Goal: Task Accomplishment & Management: Manage account settings

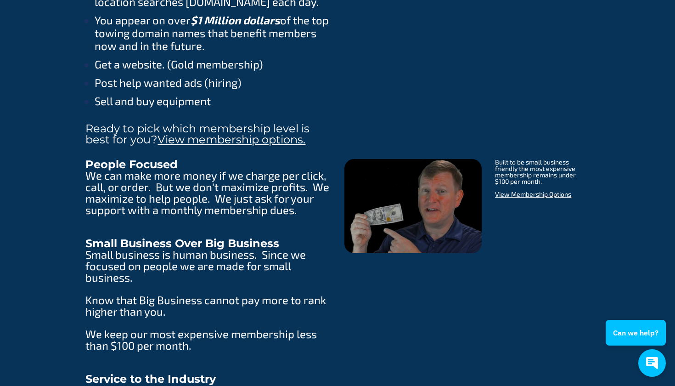
scroll to position [1356, 0]
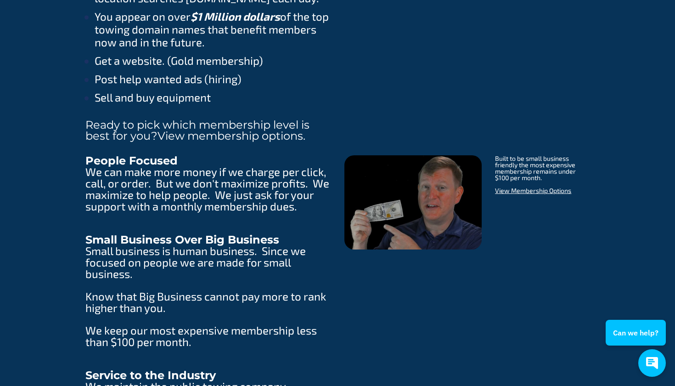
click at [278, 133] on link "View membership options." at bounding box center [232, 135] width 148 height 13
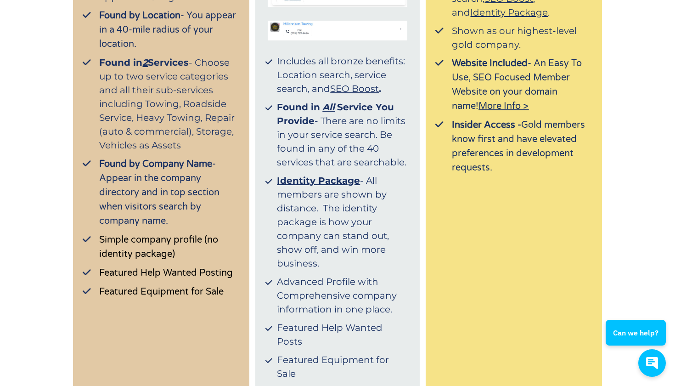
scroll to position [386, 0]
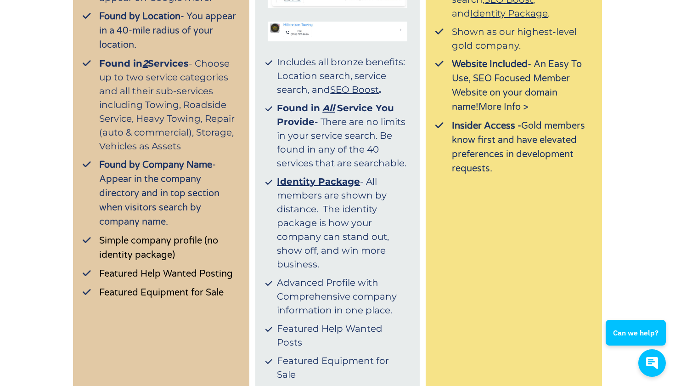
click at [479, 102] on span "More Info >" at bounding box center [504, 107] width 50 height 11
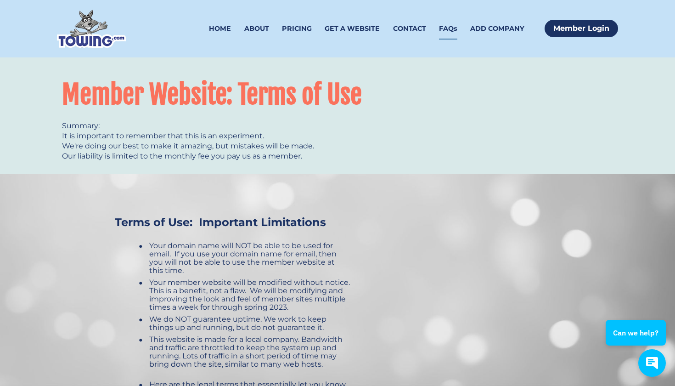
click at [449, 24] on link "FAQs" at bounding box center [448, 29] width 18 height 22
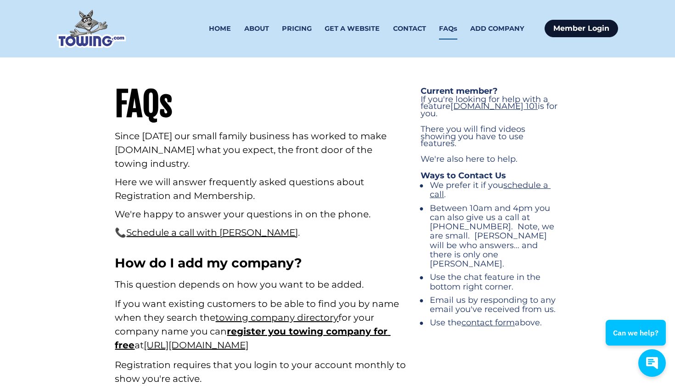
click at [592, 30] on link "Member Login" at bounding box center [581, 28] width 73 height 17
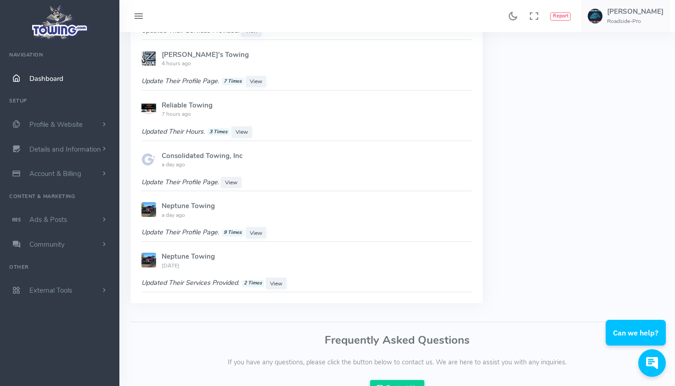
scroll to position [712, 0]
click at [103, 120] on span "scrollable content" at bounding box center [104, 124] width 8 height 9
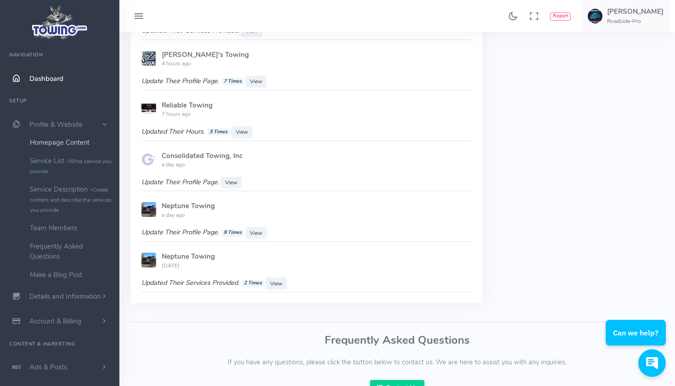
click at [85, 142] on link "Homepage Content" at bounding box center [71, 142] width 96 height 18
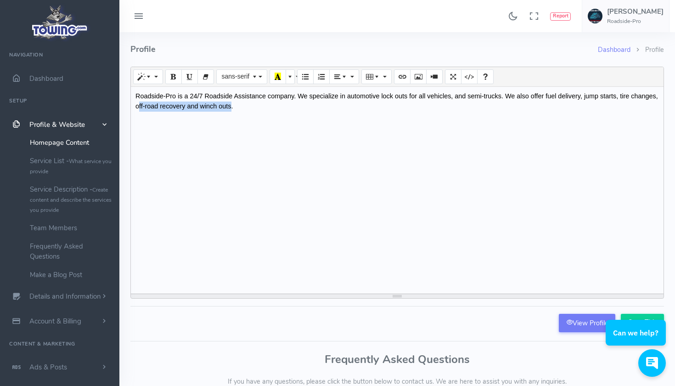
drag, startPoint x: 231, startPoint y: 106, endPoint x: 138, endPoint y: 106, distance: 92.8
click at [138, 106] on span "Roadside-Pro is a 24/7 Roadside Assistance company. We specialize in automotive…" at bounding box center [396, 100] width 523 height 17
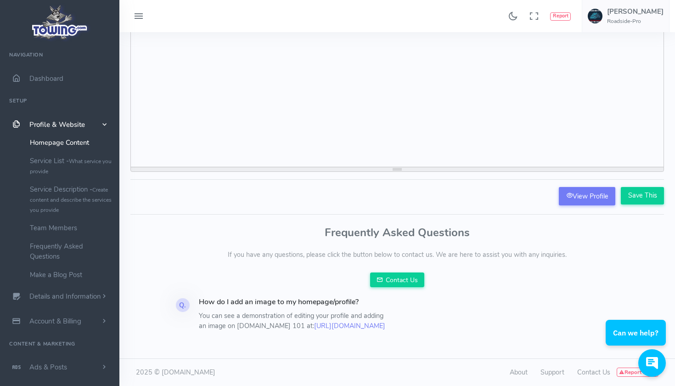
scroll to position [134, 0]
click at [649, 192] on input "Save This" at bounding box center [642, 195] width 43 height 17
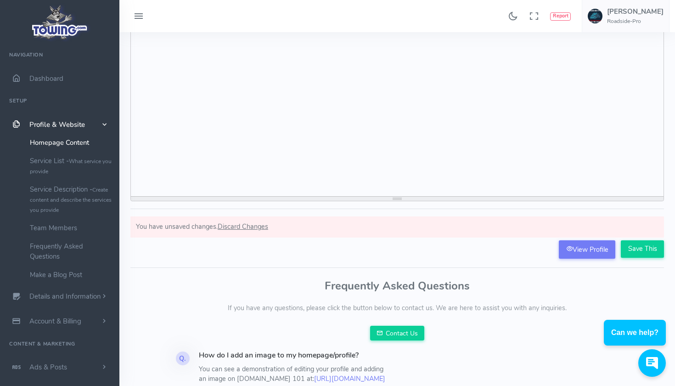
scroll to position [127, 0]
click at [643, 244] on input "Save This" at bounding box center [642, 247] width 43 height 17
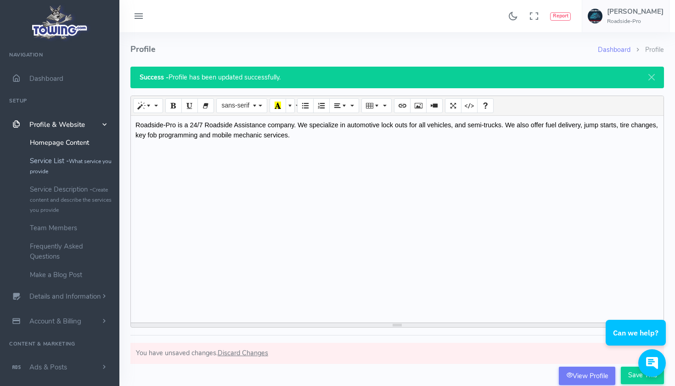
click at [90, 163] on small "What service you provide" at bounding box center [71, 166] width 82 height 17
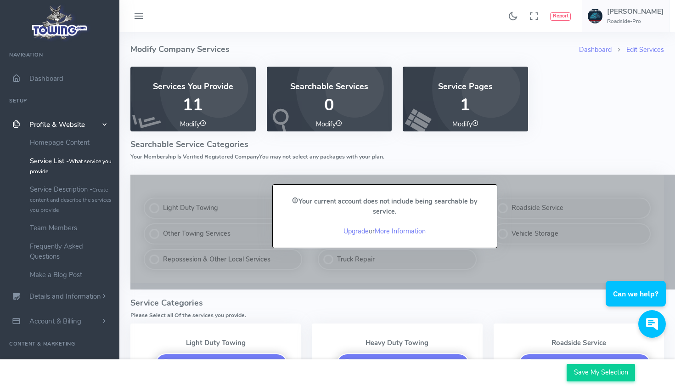
click at [195, 101] on p "11" at bounding box center [192, 105] width 103 height 18
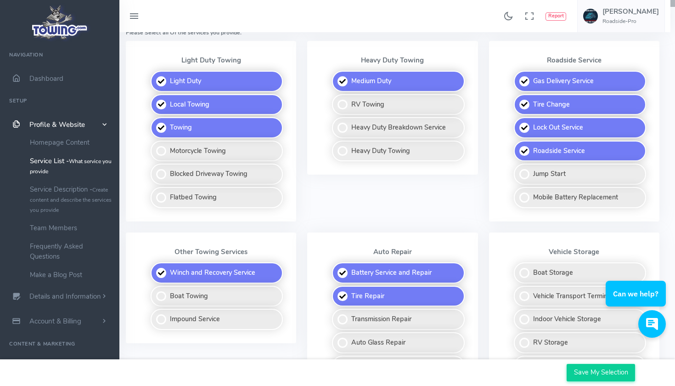
scroll to position [279, 5]
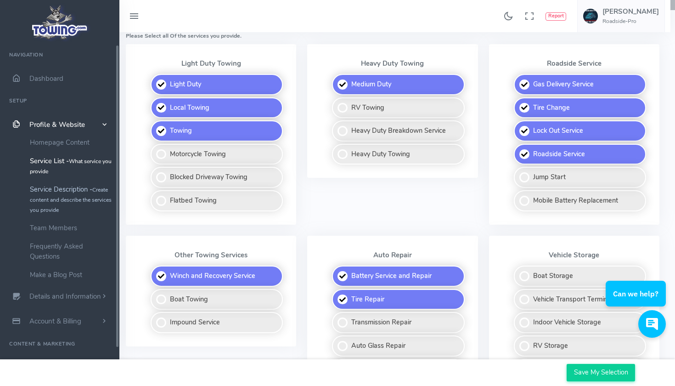
click at [85, 188] on link "Service Description - Create content and describe the services you provide" at bounding box center [71, 199] width 96 height 39
click at [79, 193] on link "Service Description - Create content and describe the services you provide" at bounding box center [71, 199] width 96 height 39
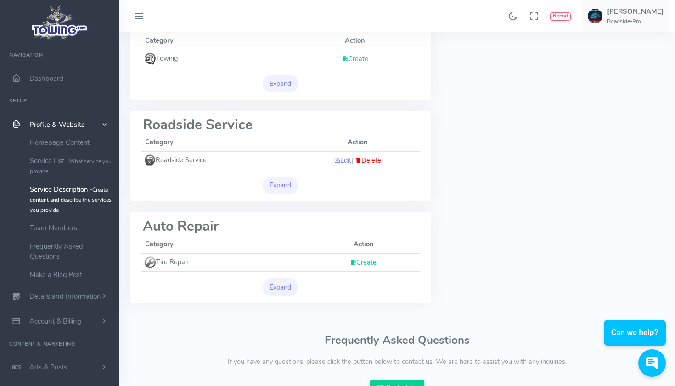
scroll to position [165, 0]
click at [288, 176] on button "Expand" at bounding box center [281, 184] width 36 height 17
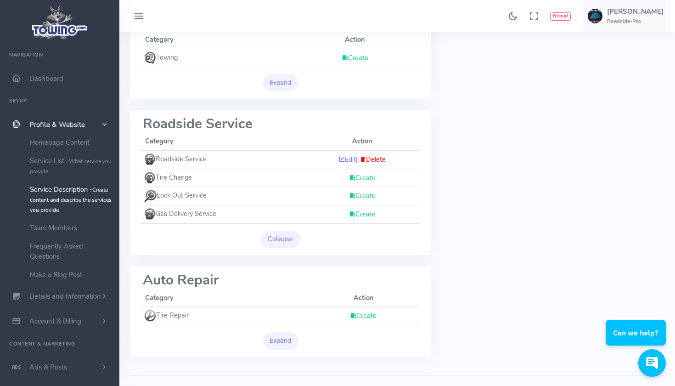
click at [361, 173] on link "Create" at bounding box center [362, 177] width 27 height 9
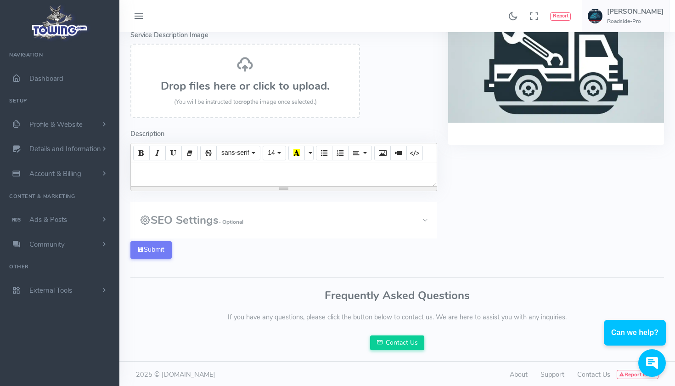
scroll to position [158, 0]
click at [258, 80] on h3 "Drop files here or click to upload." at bounding box center [245, 86] width 209 height 12
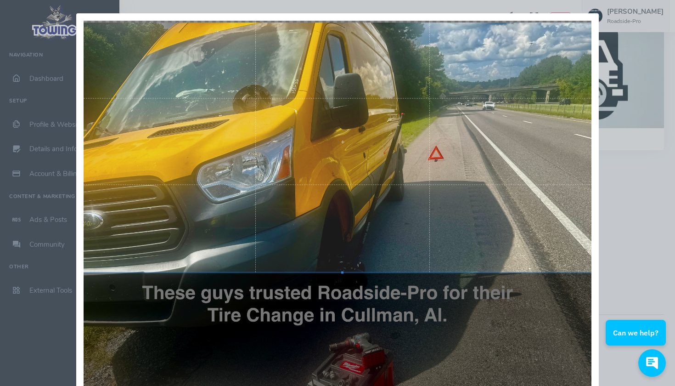
click at [392, 62] on div at bounding box center [342, 141] width 523 height 261
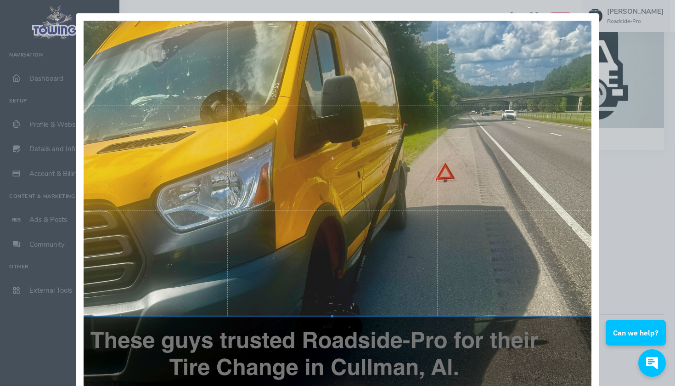
click at [615, 181] on div "Crop Cancel" at bounding box center [337, 193] width 675 height 386
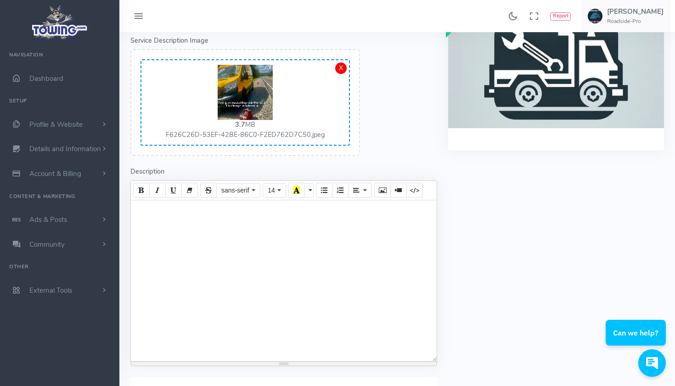
click at [223, 215] on div at bounding box center [284, 280] width 306 height 161
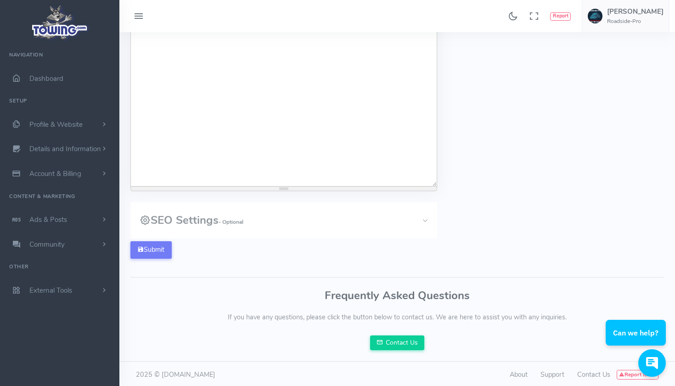
scroll to position [328, 0]
click at [384, 219] on button "SEO Settings - Optional" at bounding box center [283, 221] width 307 height 36
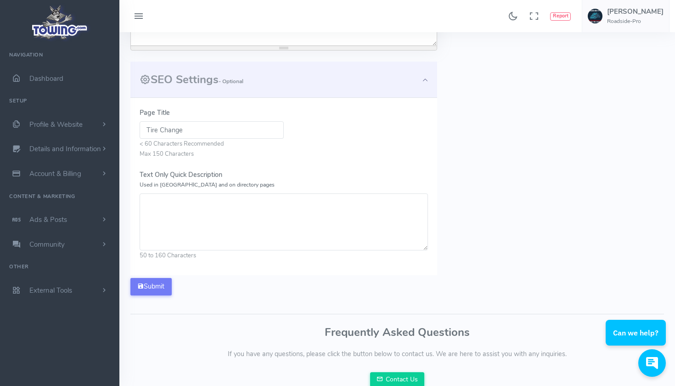
scroll to position [473, 0]
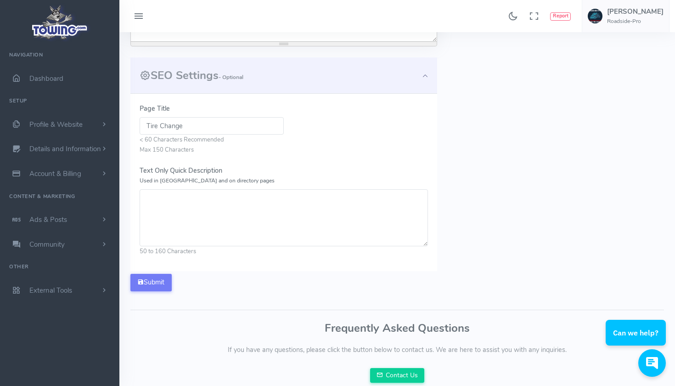
click at [230, 205] on textarea "Text Only Quick Description Used in Meta and on directory pages" at bounding box center [284, 217] width 288 height 57
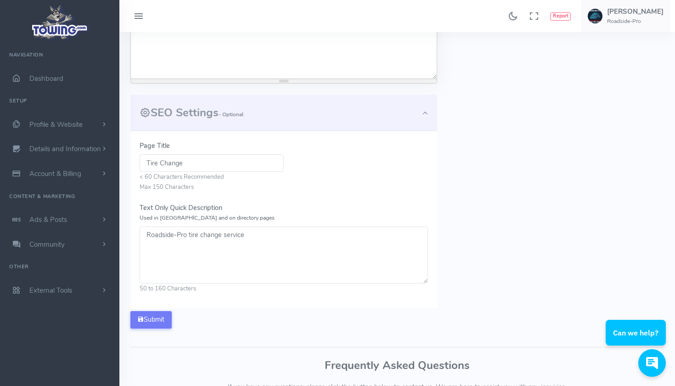
scroll to position [435, 0]
click at [190, 232] on textarea "Roadside-Pro tire change service" at bounding box center [284, 255] width 288 height 57
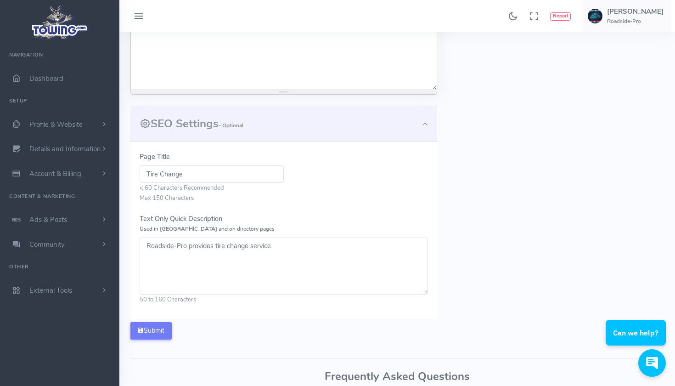
scroll to position [444, 0]
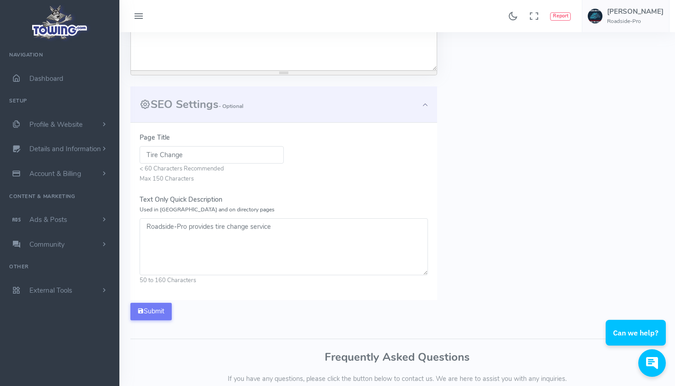
drag, startPoint x: 276, startPoint y: 223, endPoint x: 195, endPoint y: 227, distance: 81.9
click at [195, 227] on textarea "Roadside-Pro provides tire change service" at bounding box center [284, 246] width 288 height 57
click at [233, 236] on textarea "Roadside-Pro provides tire change service" at bounding box center [284, 246] width 288 height 57
click at [216, 223] on textarea "Roadside-Pro provides tire change service" at bounding box center [284, 246] width 288 height 57
drag, startPoint x: 292, startPoint y: 224, endPoint x: 139, endPoint y: 222, distance: 152.5
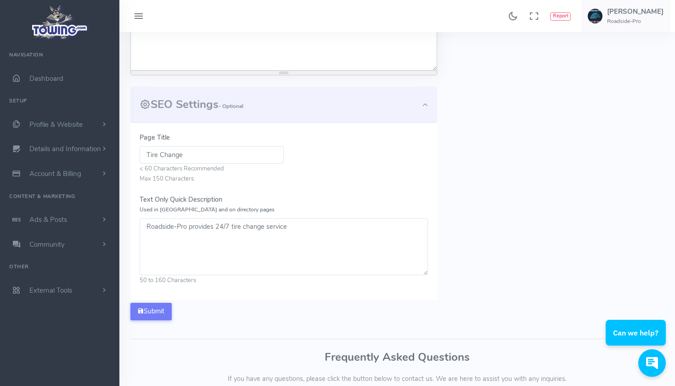
click at [141, 220] on textarea "Roadside-Pro provides 24/7 tire change service" at bounding box center [284, 246] width 288 height 57
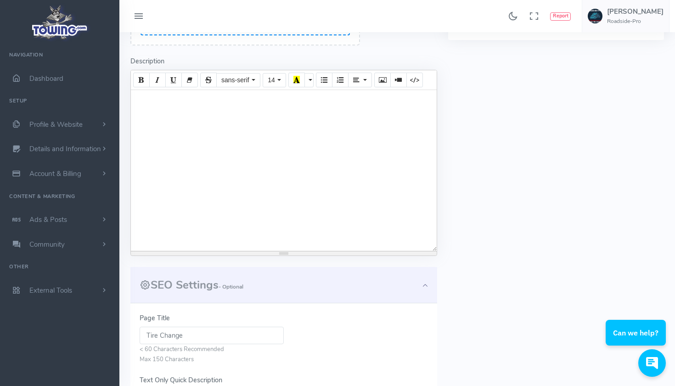
scroll to position [264, 0]
type textarea "Roadside-Pro provides 24/7 tire change service"
click at [218, 99] on div at bounding box center [284, 170] width 306 height 161
paste div
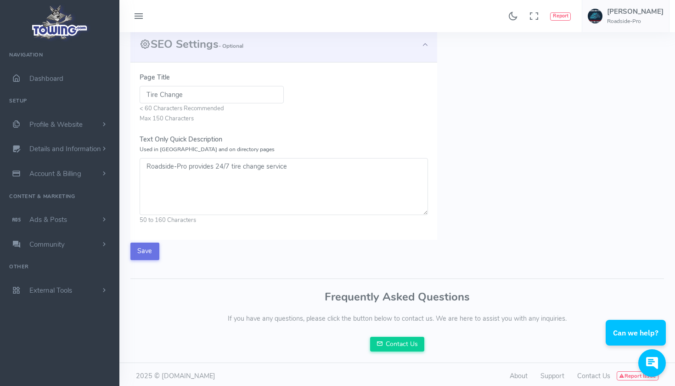
scroll to position [504, 0]
click at [147, 245] on button "Save" at bounding box center [144, 251] width 29 height 17
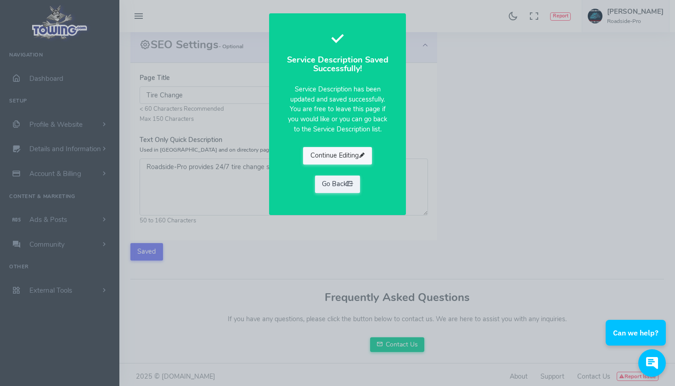
click at [359, 152] on icon "button" at bounding box center [362, 155] width 6 height 9
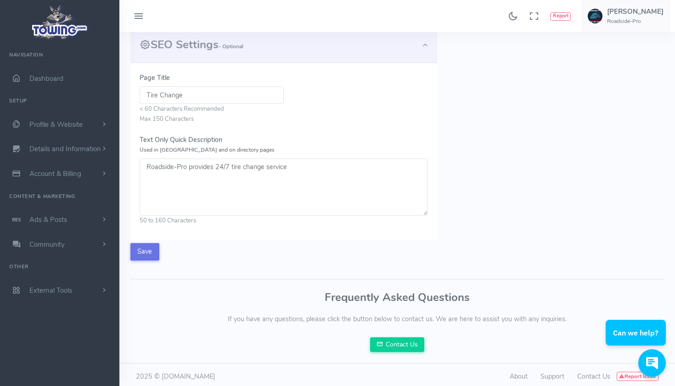
click at [141, 245] on button "Save" at bounding box center [144, 251] width 29 height 17
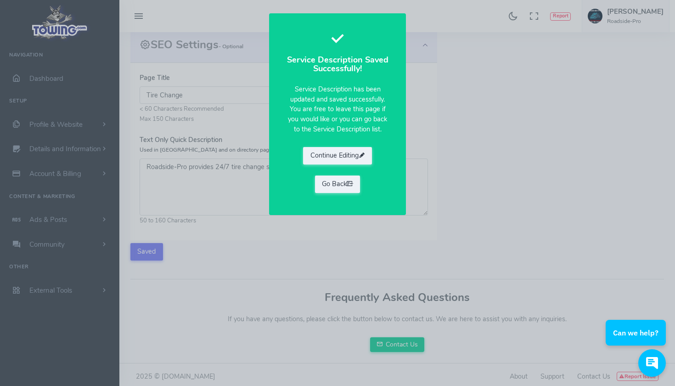
click at [229, 103] on div "Service Description Saved Successfully! Service Description has been updated an…" at bounding box center [337, 193] width 675 height 386
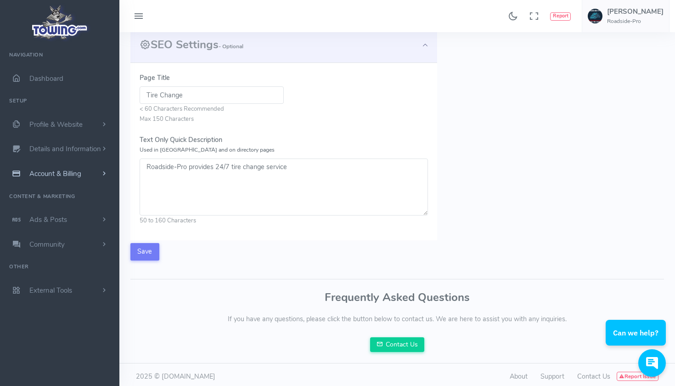
click at [72, 172] on span "Account & Billing" at bounding box center [55, 173] width 52 height 9
click at [71, 193] on link "Update Payment" at bounding box center [71, 191] width 96 height 18
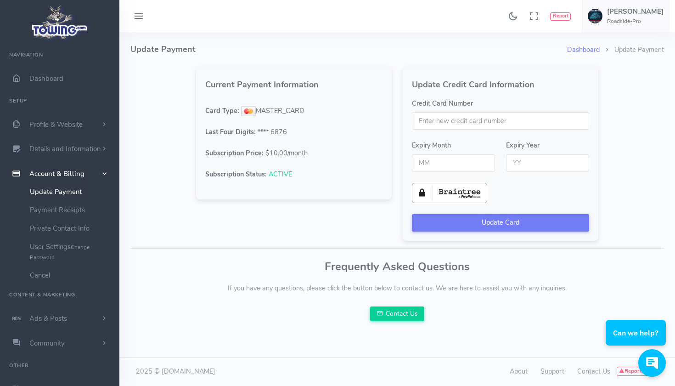
click at [86, 170] on link "Account & Billing" at bounding box center [59, 173] width 119 height 25
click at [84, 174] on link "Account & Billing" at bounding box center [59, 173] width 119 height 25
click at [73, 210] on link "Payment Receipts" at bounding box center [71, 210] width 96 height 18
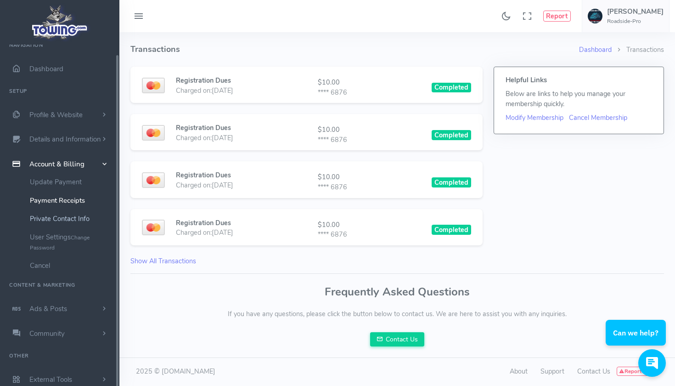
scroll to position [9, 0]
click at [148, 256] on link "Show All Transactions" at bounding box center [163, 260] width 66 height 9
click at [64, 306] on span "Ads & Posts" at bounding box center [48, 309] width 38 height 9
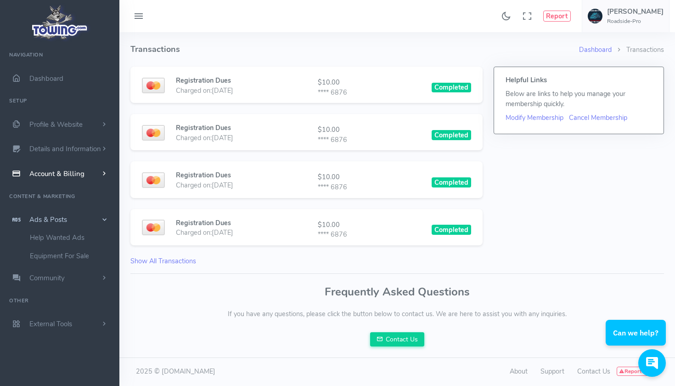
scroll to position [0, 0]
click at [105, 217] on span "scrollable content" at bounding box center [104, 219] width 9 height 8
click at [105, 243] on span "scrollable content" at bounding box center [104, 244] width 8 height 9
click at [105, 320] on span "scrollable content" at bounding box center [104, 323] width 8 height 9
click at [54, 330] on link "FAQ Widget" at bounding box center [71, 326] width 96 height 18
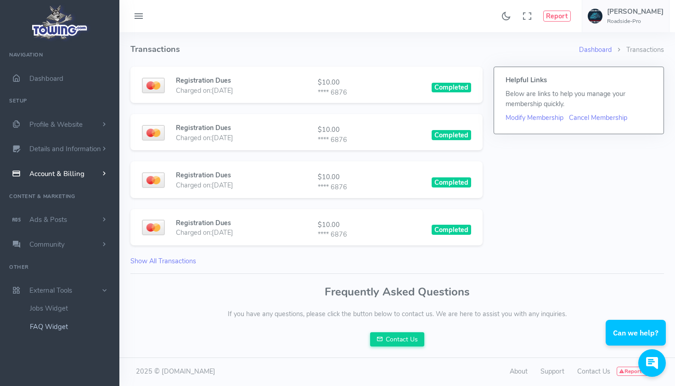
click at [59, 322] on link "FAQ Widget" at bounding box center [71, 326] width 96 height 18
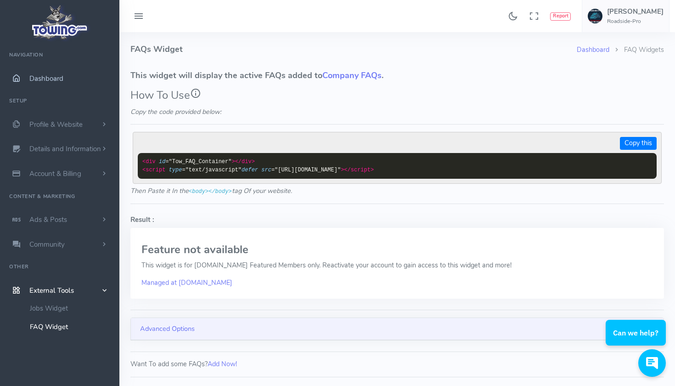
click at [55, 82] on span "Dashboard" at bounding box center [46, 78] width 34 height 9
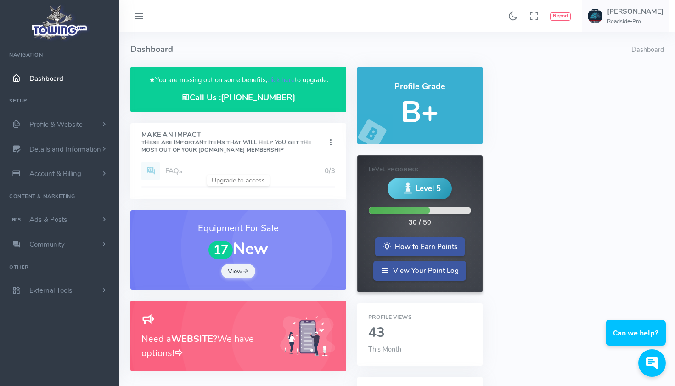
click at [279, 144] on small "These are important items that will help you get the most out of your Towing.co…" at bounding box center [226, 146] width 170 height 15
click at [328, 139] on icon at bounding box center [330, 142] width 9 height 12
click at [296, 155] on link "Show" at bounding box center [295, 160] width 73 height 16
click at [429, 188] on span "Level 5" at bounding box center [428, 188] width 25 height 11
click at [412, 241] on link "How to Earn Points" at bounding box center [420, 246] width 90 height 20
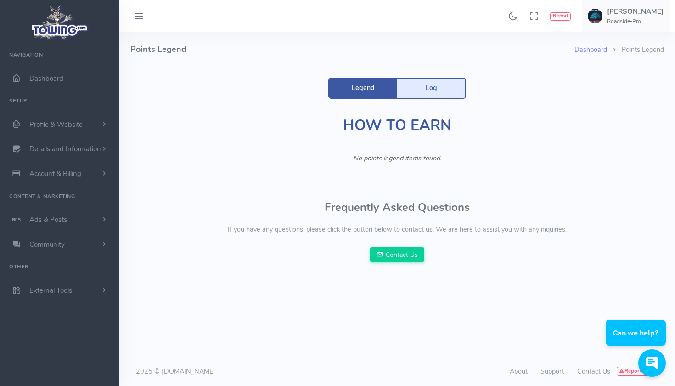
click at [425, 86] on link "Log" at bounding box center [431, 88] width 68 height 19
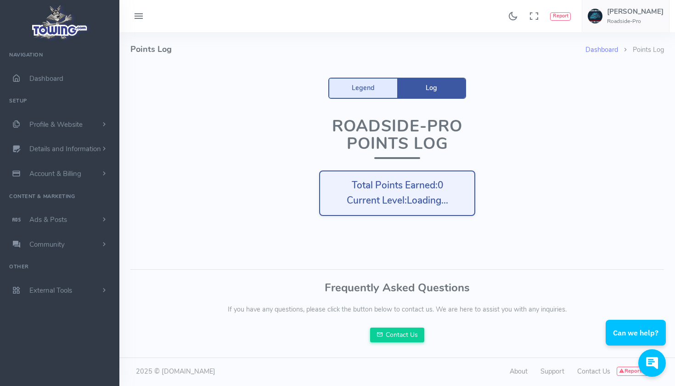
click at [383, 89] on link "Legend" at bounding box center [363, 88] width 68 height 19
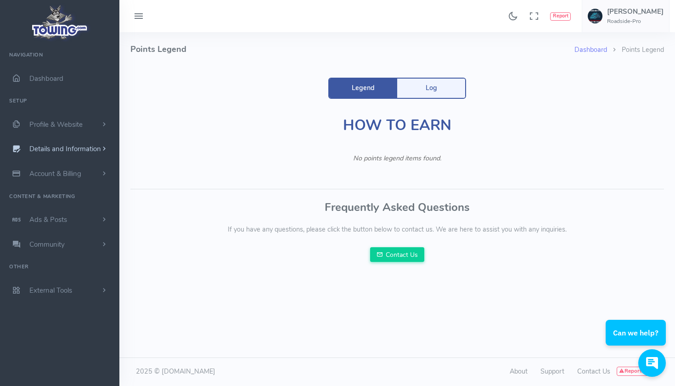
click at [77, 149] on span "Details and Information" at bounding box center [65, 149] width 72 height 9
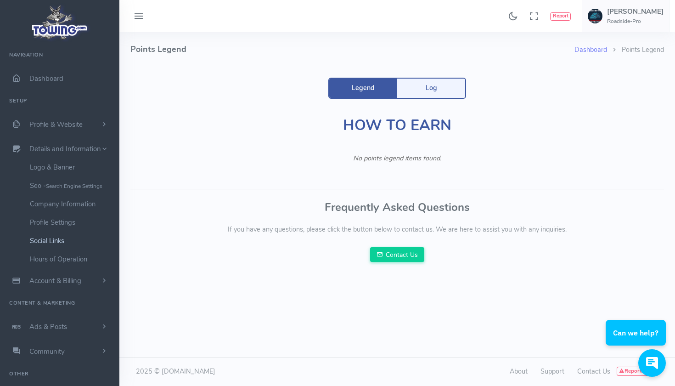
click at [43, 237] on link "Social Links" at bounding box center [71, 240] width 96 height 18
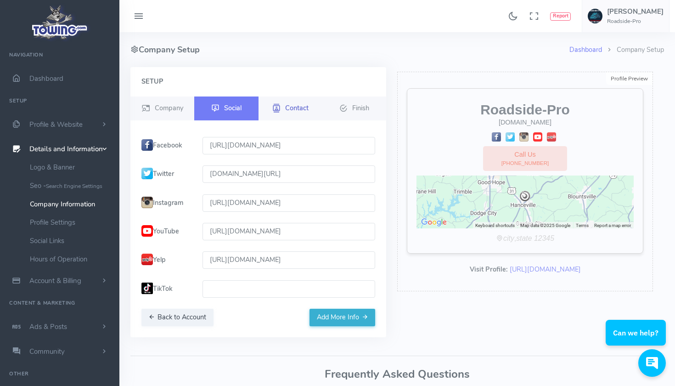
click at [301, 112] on span "Contact" at bounding box center [296, 107] width 23 height 9
click at [294, 106] on span "Contact" at bounding box center [296, 107] width 23 height 9
click at [281, 108] on link "Contact" at bounding box center [291, 108] width 64 height 24
click at [175, 108] on span "Company" at bounding box center [169, 107] width 28 height 9
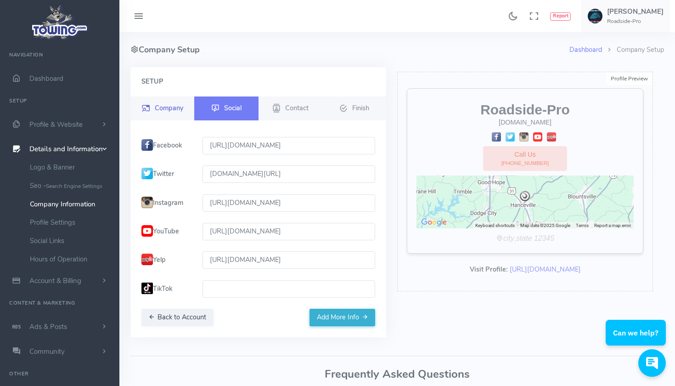
click at [175, 108] on span "Company" at bounding box center [169, 107] width 28 height 9
click at [60, 181] on link "Seo - Search Engine Settings" at bounding box center [71, 185] width 96 height 18
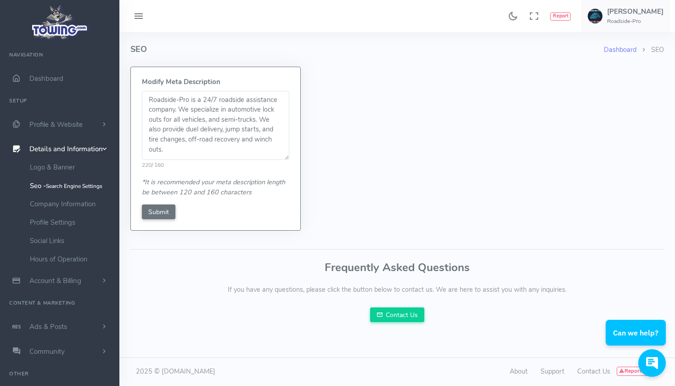
click at [190, 128] on textarea "Roadside-Pro is a 24/7 roadside assistance company. We specialize in automotive…" at bounding box center [215, 125] width 147 height 69
click at [192, 113] on textarea "Roadside-Pro is a 24/7 roadside assistance company. We specialize in automotive…" at bounding box center [215, 125] width 147 height 69
click at [220, 118] on textarea "Roadside-Pro is a 24/7 roadside assistance company. We specialize in automotive…" at bounding box center [215, 125] width 147 height 69
click at [182, 143] on textarea "Roadside-Pro is a 24/7 roadside assistance company. We specialize in automotive…" at bounding box center [215, 125] width 147 height 69
click at [272, 128] on textarea "Roadside-Pro is a 24/7 roadside assistance company. We specialize in automotive…" at bounding box center [215, 125] width 147 height 69
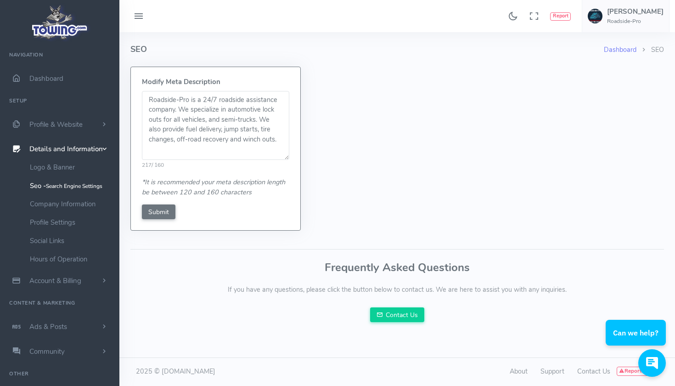
click at [178, 140] on textarea "Roadside-Pro is a 24/7 roadside assistance company. We specialize in automotive…" at bounding box center [215, 125] width 147 height 69
type textarea "Roadside-Pro is a 24/7 roadside assistance company. We specialize in automotive…"
click at [163, 216] on input "Submit" at bounding box center [159, 211] width 34 height 15
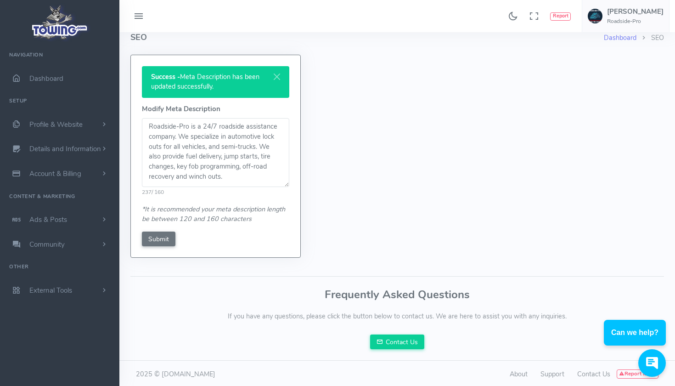
scroll to position [11, 0]
click at [142, 11] on icon at bounding box center [138, 16] width 11 height 15
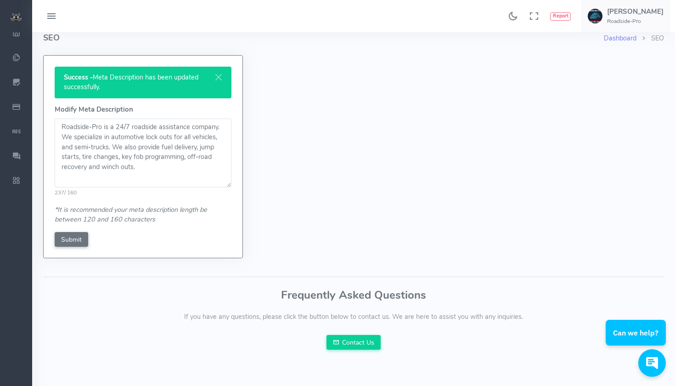
click at [54, 12] on icon at bounding box center [51, 16] width 11 height 15
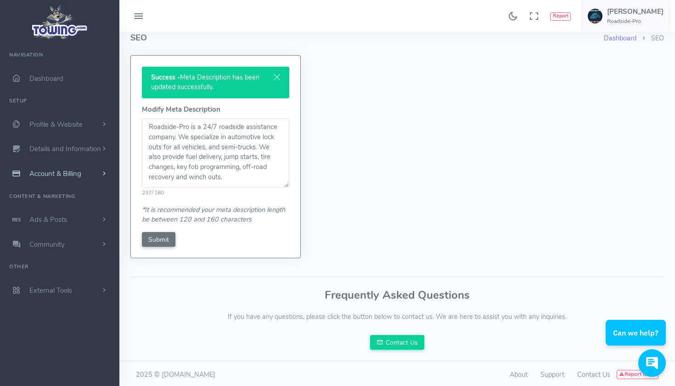
click at [57, 169] on span "Account & Billing" at bounding box center [55, 173] width 52 height 9
click at [73, 126] on span "Profile & Website" at bounding box center [55, 124] width 53 height 9
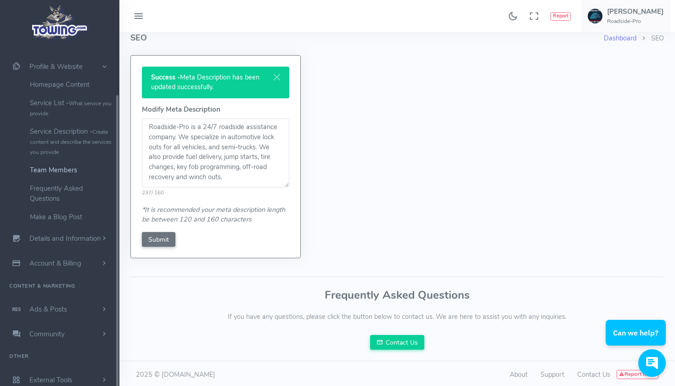
scroll to position [57, 0]
click at [76, 219] on link "Make a Blog Post" at bounding box center [71, 217] width 96 height 18
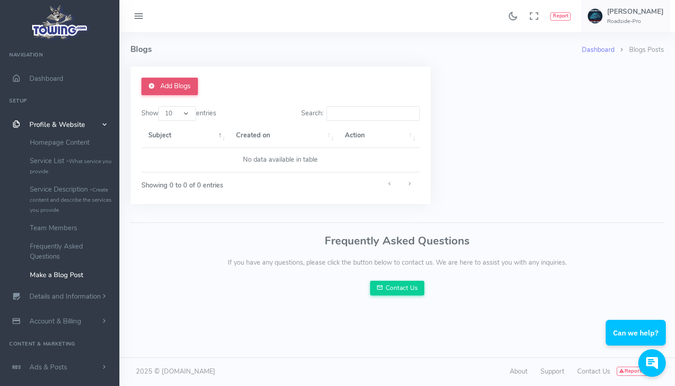
click at [168, 87] on link "Add Blogs" at bounding box center [169, 86] width 56 height 17
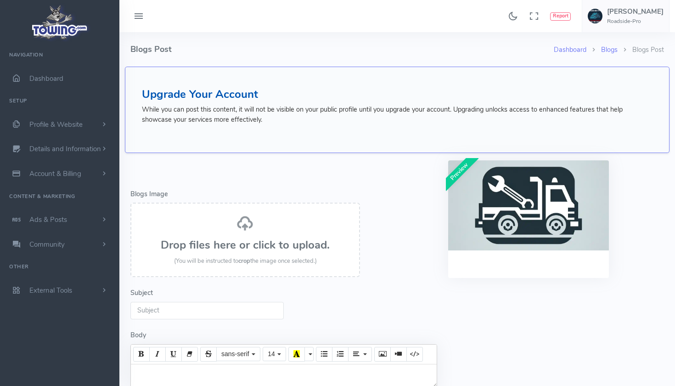
select select
click at [229, 95] on h4 "Upgrade Your Account" at bounding box center [397, 94] width 511 height 12
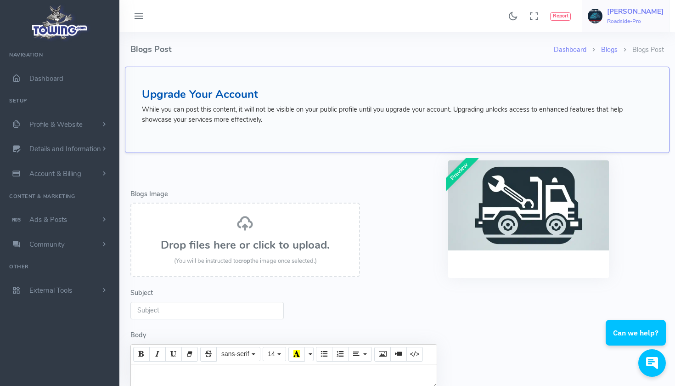
click at [603, 21] on img at bounding box center [595, 16] width 15 height 15
